Goal: Check status: Check status

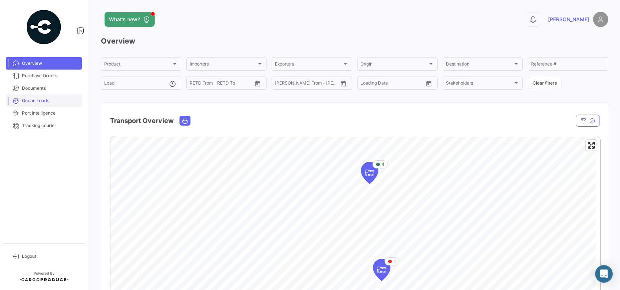
click at [31, 97] on span "Ocean Loads" at bounding box center [50, 100] width 57 height 7
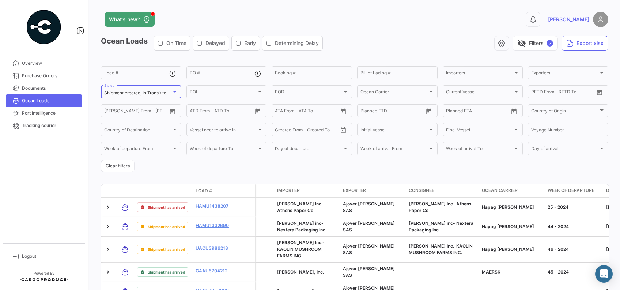
click at [175, 89] on div at bounding box center [174, 91] width 7 height 6
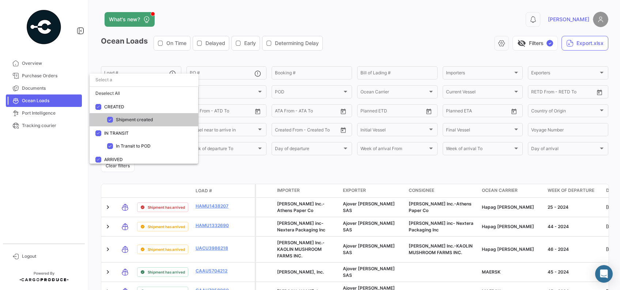
click at [175, 89] on div "Deselect All" at bounding box center [144, 93] width 109 height 13
checkbox input "false"
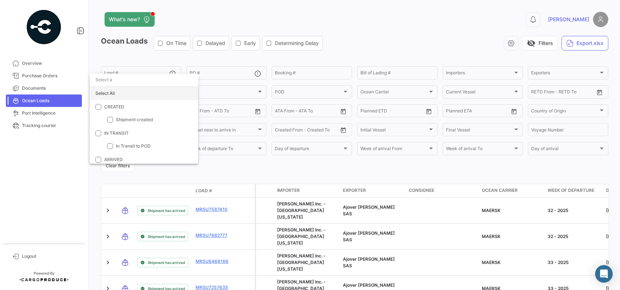
click at [126, 92] on div "Select All" at bounding box center [144, 93] width 109 height 13
checkbox input "true"
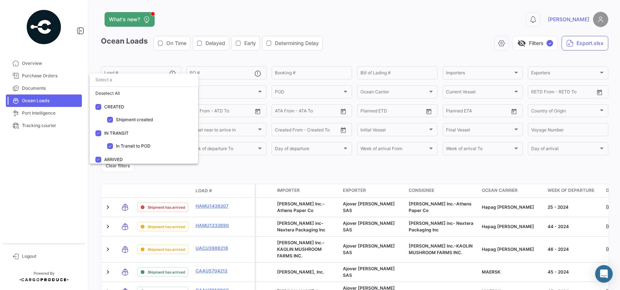
click at [356, 167] on div at bounding box center [310, 145] width 620 height 290
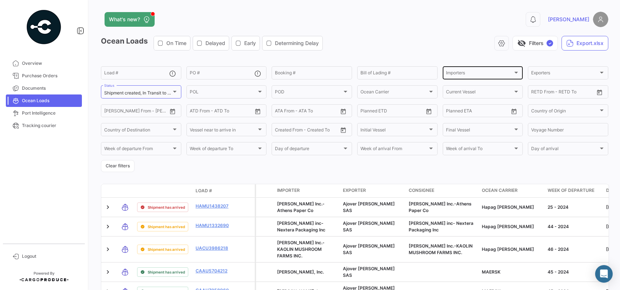
click at [513, 73] on div at bounding box center [516, 72] width 7 height 6
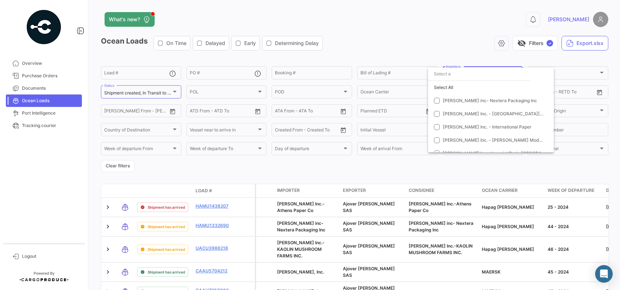
click at [374, 175] on div at bounding box center [310, 145] width 620 height 290
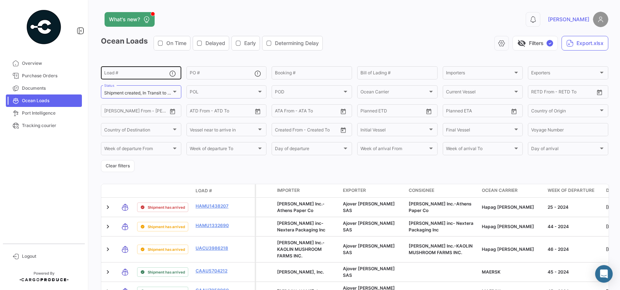
click at [143, 70] on div "Load #" at bounding box center [136, 72] width 65 height 14
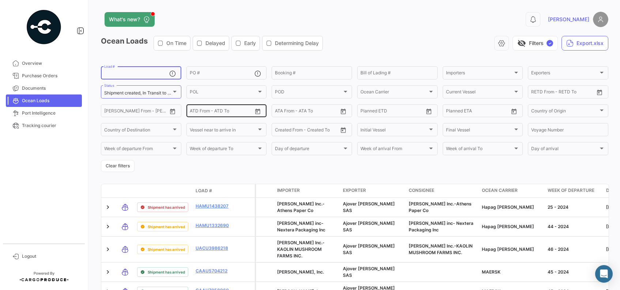
paste input "MRSU 6015920"
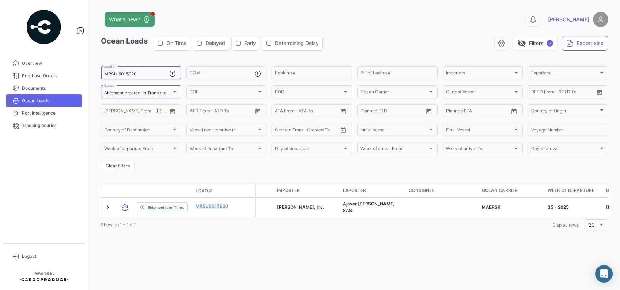
click at [120, 73] on input "MRSU 6015920" at bounding box center [136, 73] width 65 height 5
type input "MRSU6015920"
click at [344, 171] on form "MRSU6015920 Load # PO # Booking # Bill of Lading # Importers Importers Exporter…" at bounding box center [354, 118] width 507 height 107
click at [33, 255] on span "Logout" at bounding box center [50, 256] width 57 height 7
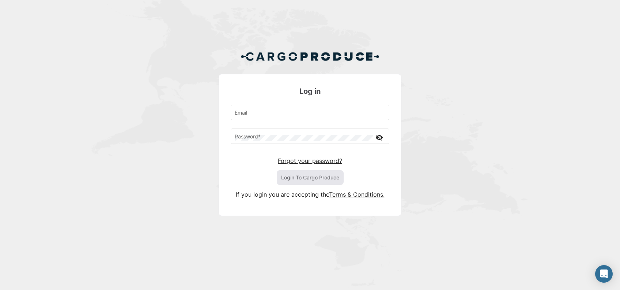
type input "[EMAIL_ADDRESS][DOMAIN_NAME]"
drag, startPoint x: 328, startPoint y: 174, endPoint x: 342, endPoint y: 176, distance: 14.4
click at [328, 174] on button "Login To Cargo Produce" at bounding box center [310, 177] width 67 height 15
